Goal: Task Accomplishment & Management: Manage account settings

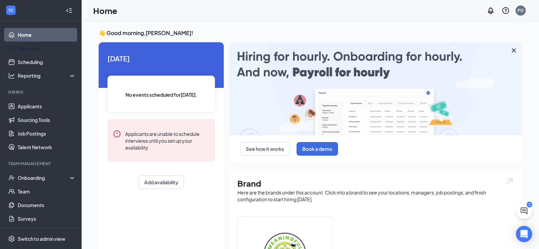
click at [49, 47] on link "Messages" at bounding box center [47, 49] width 58 height 14
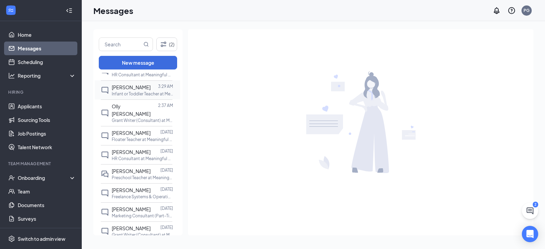
scroll to position [170, 0]
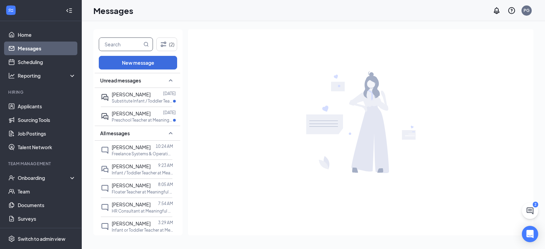
click at [121, 44] on input "text" at bounding box center [120, 44] width 43 height 13
type input "[PERSON_NAME]"
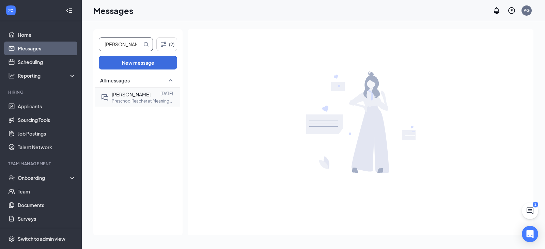
click at [129, 96] on span "[PERSON_NAME]" at bounding box center [131, 94] width 39 height 6
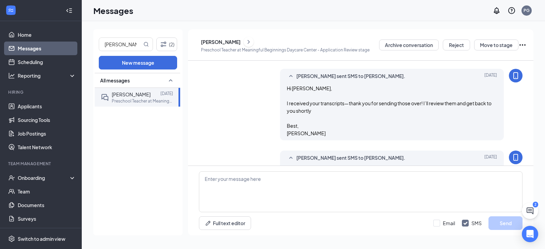
scroll to position [765, 0]
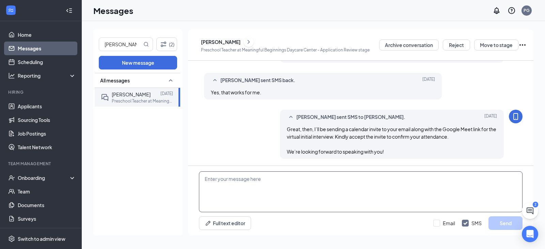
click at [232, 179] on textarea at bounding box center [360, 191] width 323 height 41
paste textarea "I hope you’re having a good day so far. This is a friendly reminder about your …"
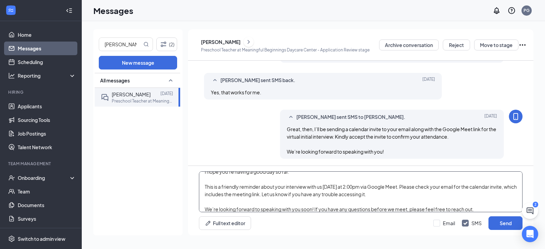
scroll to position [34, 0]
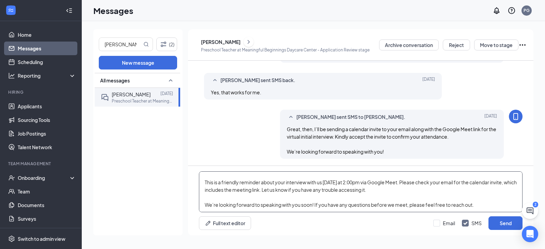
click at [344, 175] on textarea "Hi [PERSON_NAME], I hope you’re having a good day so far. This is a friendly re…" at bounding box center [360, 191] width 323 height 41
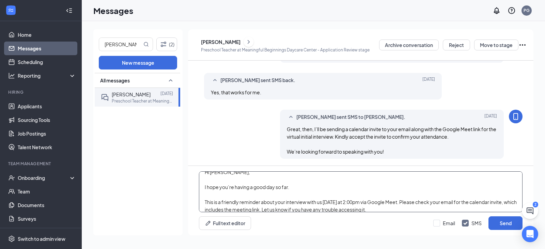
scroll to position [0, 0]
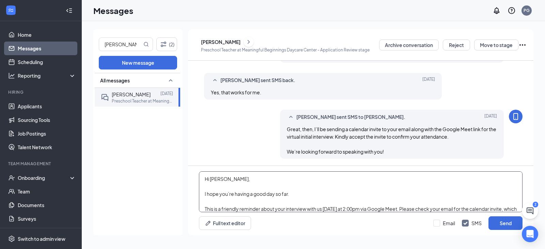
drag, startPoint x: 344, startPoint y: 175, endPoint x: 352, endPoint y: 204, distance: 29.7
click at [352, 204] on textarea "Hi [PERSON_NAME], I hope you’re having a good day so far. This is a friendly re…" at bounding box center [360, 191] width 323 height 41
click at [351, 205] on textarea "Hi [PERSON_NAME], I hope you’re having a good day so far. This is a friendly re…" at bounding box center [360, 191] width 323 height 41
click at [347, 210] on textarea "Hi [PERSON_NAME], I hope you’re having a good day so far. This is a friendly re…" at bounding box center [360, 191] width 323 height 41
click at [359, 209] on textarea "Hi [PERSON_NAME], I hope you’re having a good day so far. This is a friendly re…" at bounding box center [360, 191] width 323 height 41
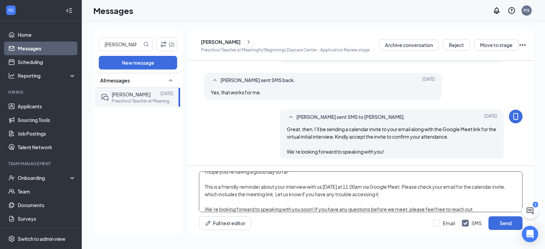
scroll to position [34, 0]
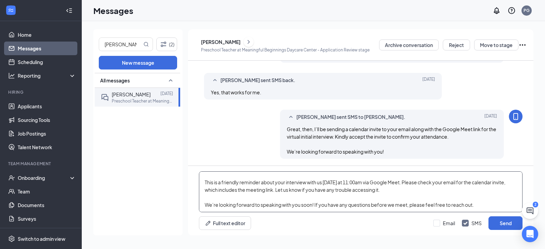
click at [227, 203] on textarea "Hi [PERSON_NAME], I hope you’re having a good day so far. This is a friendly re…" at bounding box center [360, 191] width 323 height 41
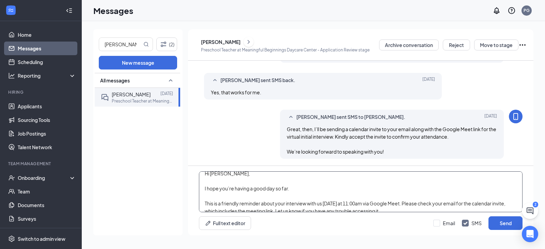
scroll to position [0, 0]
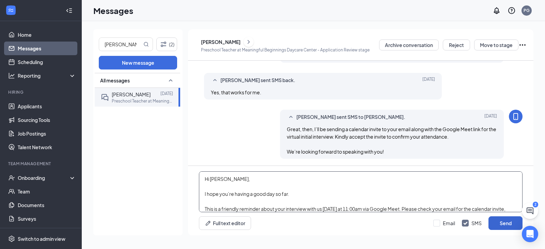
type textarea "Hi [PERSON_NAME], I hope you’re having a good day so far. This is a friendly re…"
click at [504, 220] on button "Send" at bounding box center [505, 223] width 34 height 14
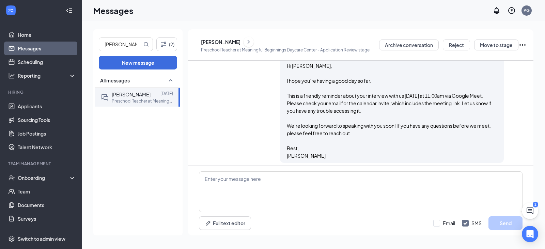
scroll to position [892, 0]
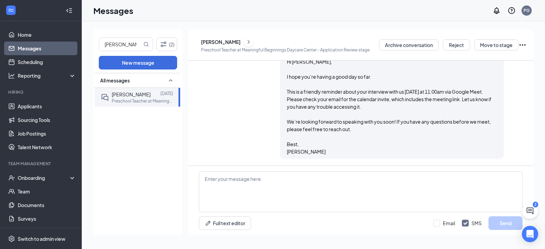
click at [257, 114] on div "[PERSON_NAME] sent SMS to [PERSON_NAME]. [DATE] 10:56 AM Hi [PERSON_NAME], I ho…" at bounding box center [360, 102] width 323 height 120
click at [47, 37] on link "Home" at bounding box center [47, 35] width 58 height 14
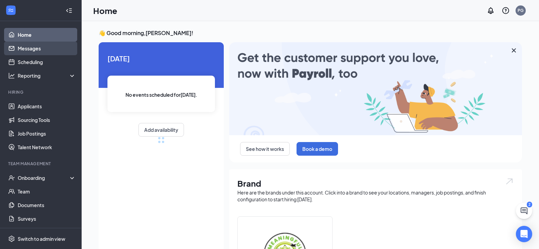
click at [45, 47] on link "Messages" at bounding box center [47, 49] width 58 height 14
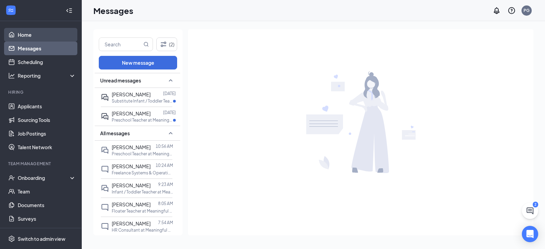
click at [28, 31] on link "Home" at bounding box center [47, 35] width 58 height 14
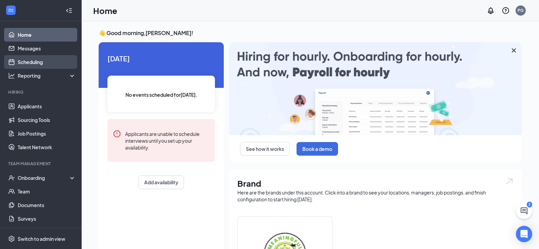
click at [21, 58] on link "Scheduling" at bounding box center [47, 62] width 58 height 14
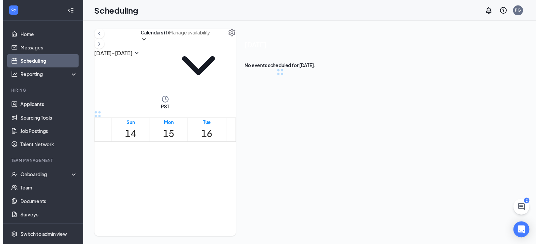
scroll to position [335, 0]
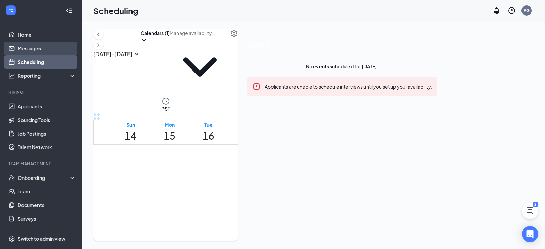
click at [31, 44] on link "Messages" at bounding box center [47, 49] width 58 height 14
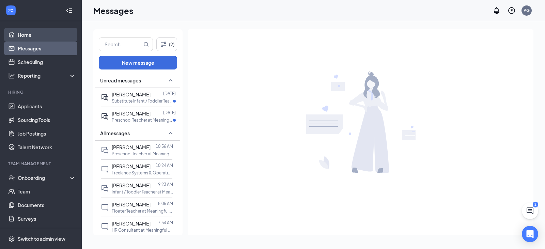
click at [36, 37] on link "Home" at bounding box center [47, 35] width 58 height 14
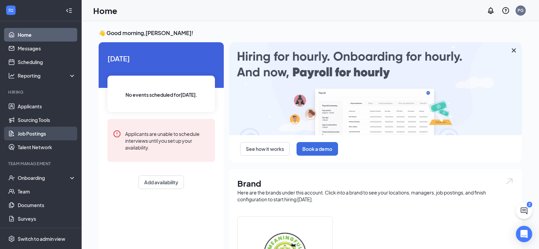
click at [28, 135] on link "Job Postings" at bounding box center [47, 134] width 58 height 14
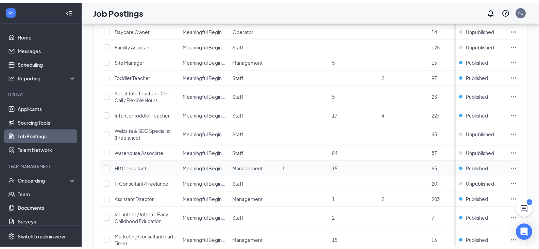
scroll to position [102, 0]
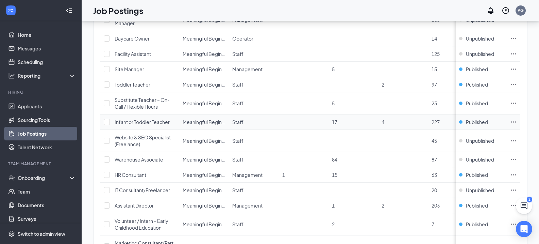
click at [136, 125] on div "Infant or Toddler Teacher" at bounding box center [142, 121] width 55 height 7
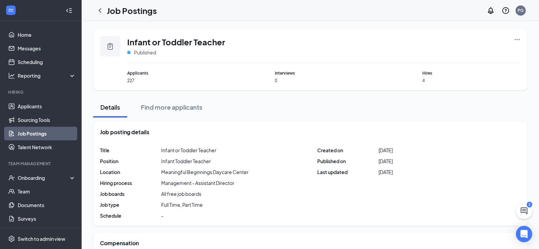
click at [515, 40] on icon "Ellipses" at bounding box center [517, 39] width 7 height 7
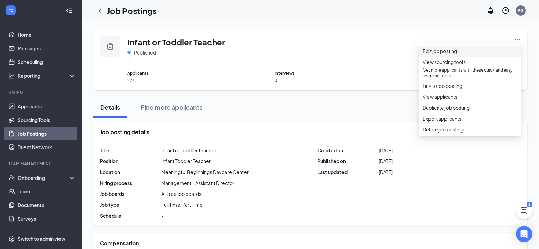
click at [454, 54] on span "Edit job posting" at bounding box center [440, 51] width 34 height 6
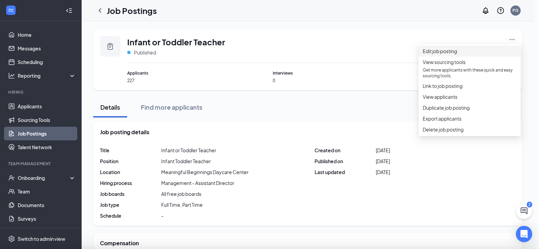
type input "Infant or Toddler Teacher"
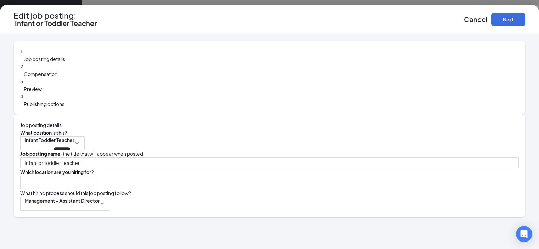
type input "Meaningful Beginnings Daycare Center"
click at [514, 19] on button "Next" at bounding box center [509, 20] width 34 height 14
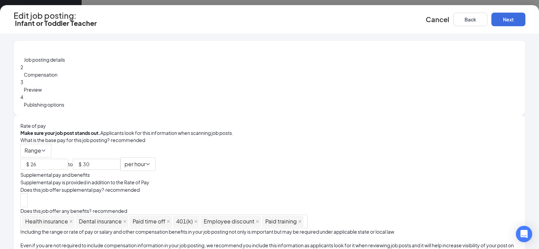
click at [110, 137] on span "What is the base pay for this job posting?" at bounding box center [64, 140] width 89 height 6
drag, startPoint x: 228, startPoint y: 104, endPoint x: 239, endPoint y: 103, distance: 10.3
click at [110, 137] on span "What is the base pay for this job posting?" at bounding box center [64, 140] width 89 height 6
copy span "base pay"
click at [475, 19] on button "Back" at bounding box center [471, 20] width 34 height 14
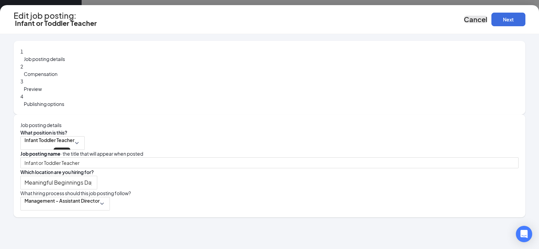
click at [466, 19] on span "Cancel" at bounding box center [475, 19] width 23 height 9
